Goal: Communication & Community: Answer question/provide support

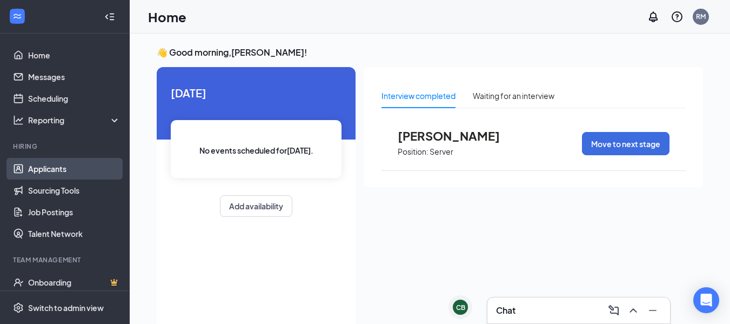
click at [28, 164] on link "Applicants" at bounding box center [74, 169] width 92 height 22
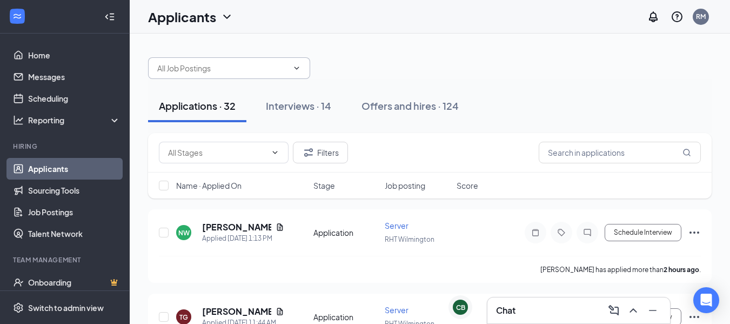
click at [251, 71] on input "text" at bounding box center [222, 68] width 131 height 12
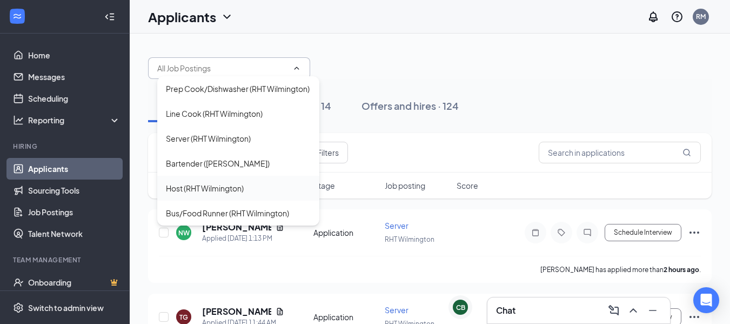
click at [217, 194] on div "Host (RHT Wilmington)" at bounding box center [205, 188] width 78 height 12
type input "Host (RHT Wilmington)"
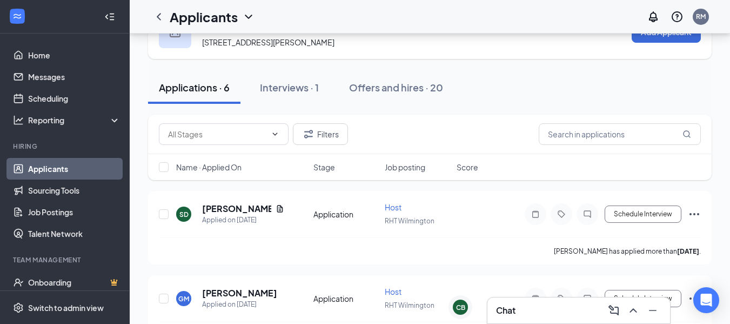
scroll to position [54, 0]
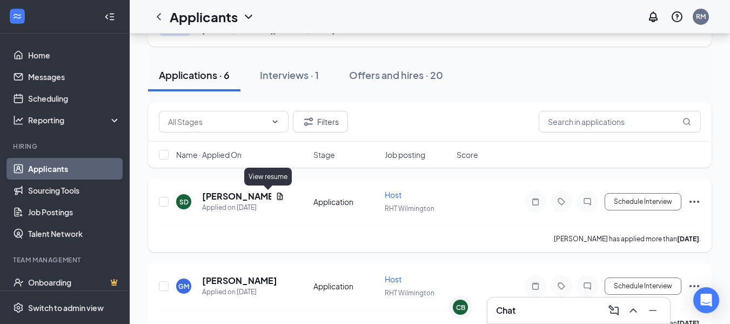
click at [276, 198] on icon "Document" at bounding box center [280, 196] width 9 height 9
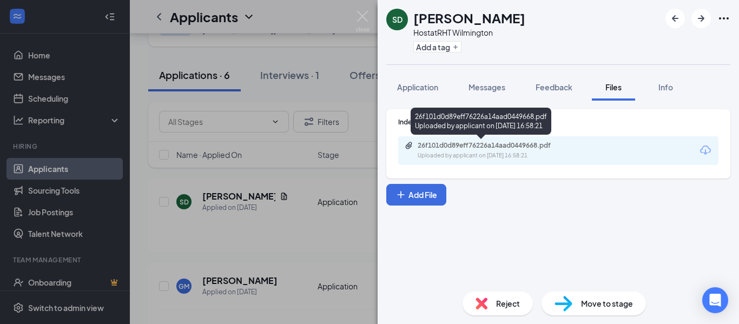
click at [435, 145] on div "26f101d0d89eff76226a14aad0449668.pdf" at bounding box center [492, 145] width 151 height 9
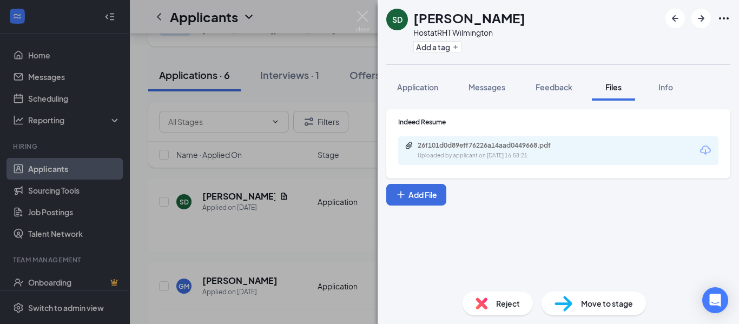
click at [369, 10] on div "SD Sage [PERSON_NAME] Host at RHT Wilmington Add a tag Application Messages Fee…" at bounding box center [369, 162] width 739 height 324
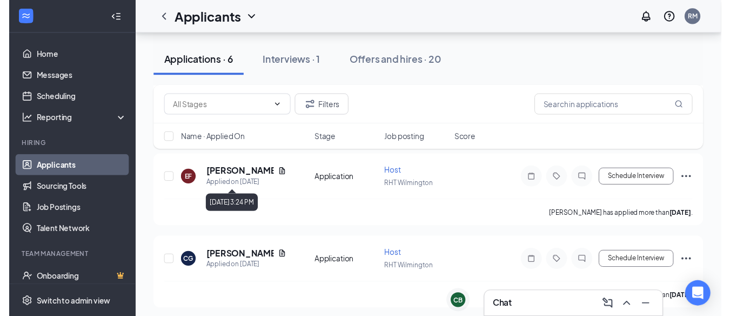
scroll to position [270, 0]
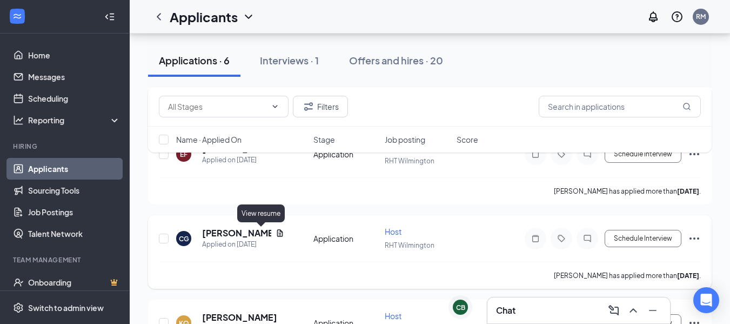
click at [277, 234] on icon "Document" at bounding box center [280, 232] width 6 height 7
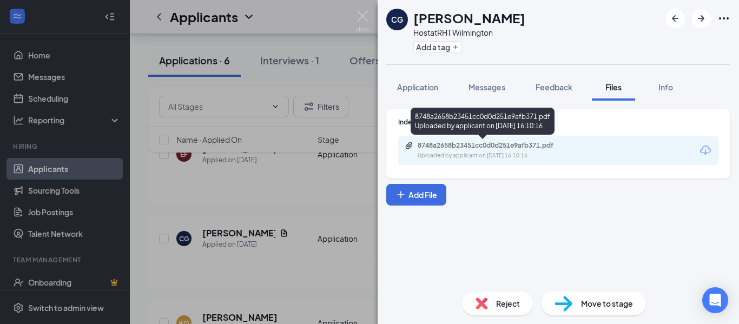
click at [434, 147] on div "8748a2658b23451cc0d0d251e9afb371.pdf" at bounding box center [492, 145] width 151 height 9
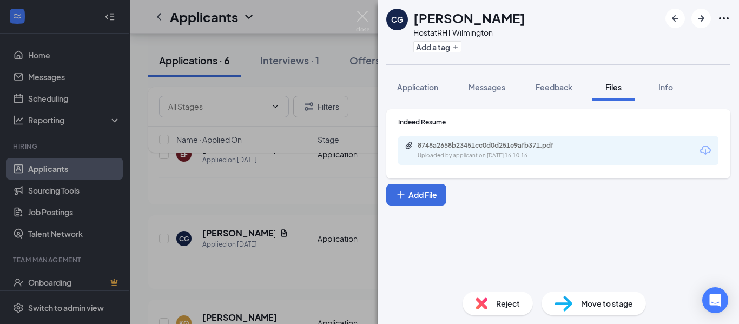
click at [367, 17] on img at bounding box center [363, 21] width 14 height 21
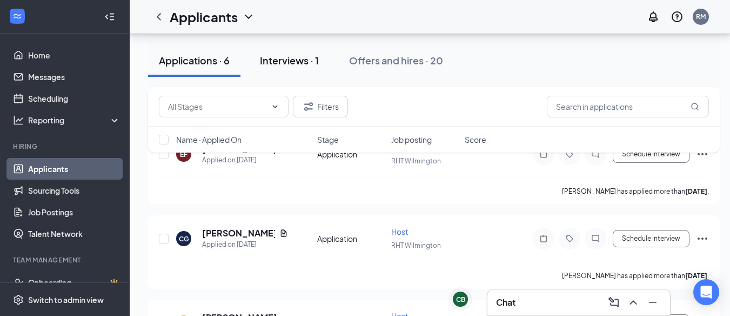
click at [289, 60] on div "Interviews · 1" at bounding box center [289, 61] width 59 height 14
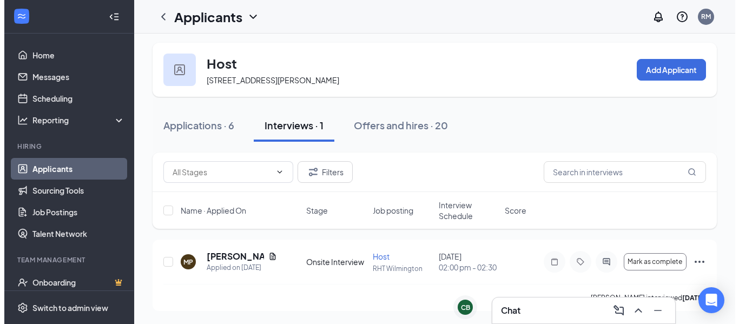
scroll to position [14, 0]
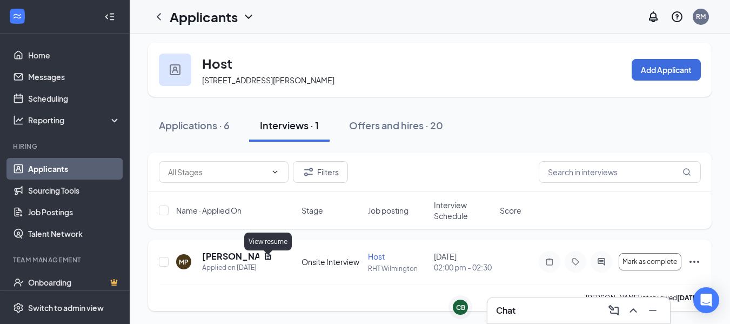
click at [266, 253] on icon "Document" at bounding box center [268, 256] width 6 height 7
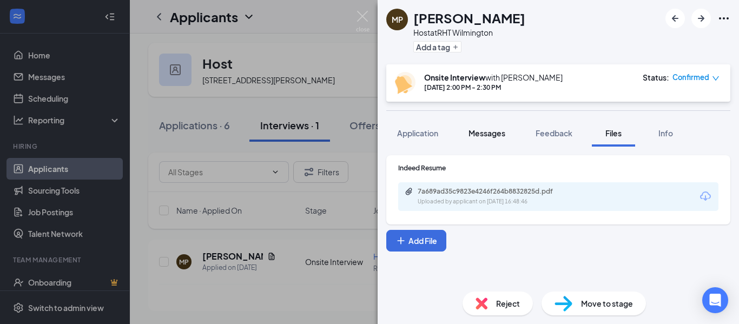
click at [487, 135] on span "Messages" at bounding box center [486, 133] width 37 height 10
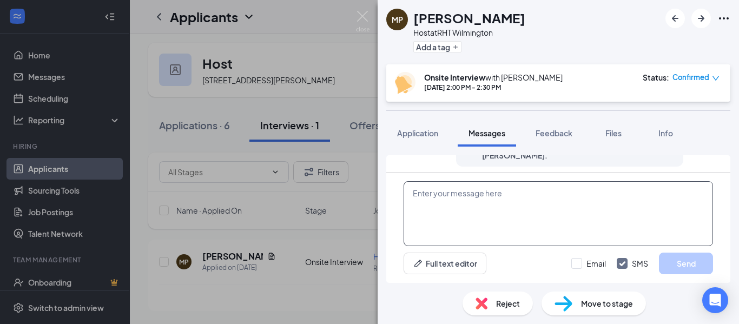
scroll to position [487, 0]
click at [460, 209] on textarea at bounding box center [557, 213] width 309 height 65
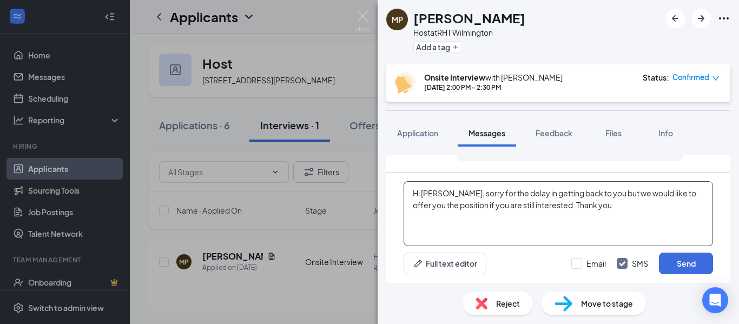
click at [455, 203] on textarea "Hi [PERSON_NAME], sorry for the delay in getting back to you but we would like …" at bounding box center [557, 213] width 309 height 65
type textarea "Hi [PERSON_NAME], sorry for the delay in getting back to you but we would like …"
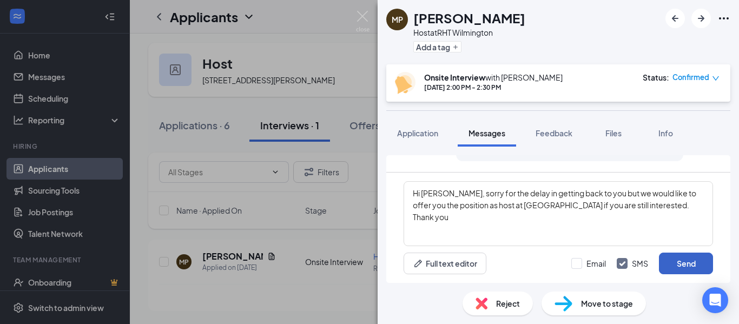
click at [674, 264] on button "Send" at bounding box center [686, 264] width 54 height 22
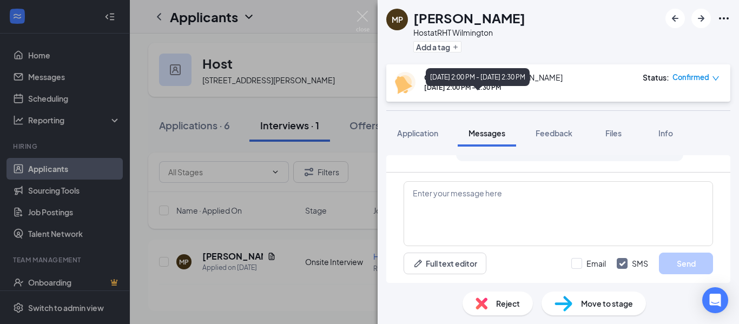
scroll to position [580, 0]
